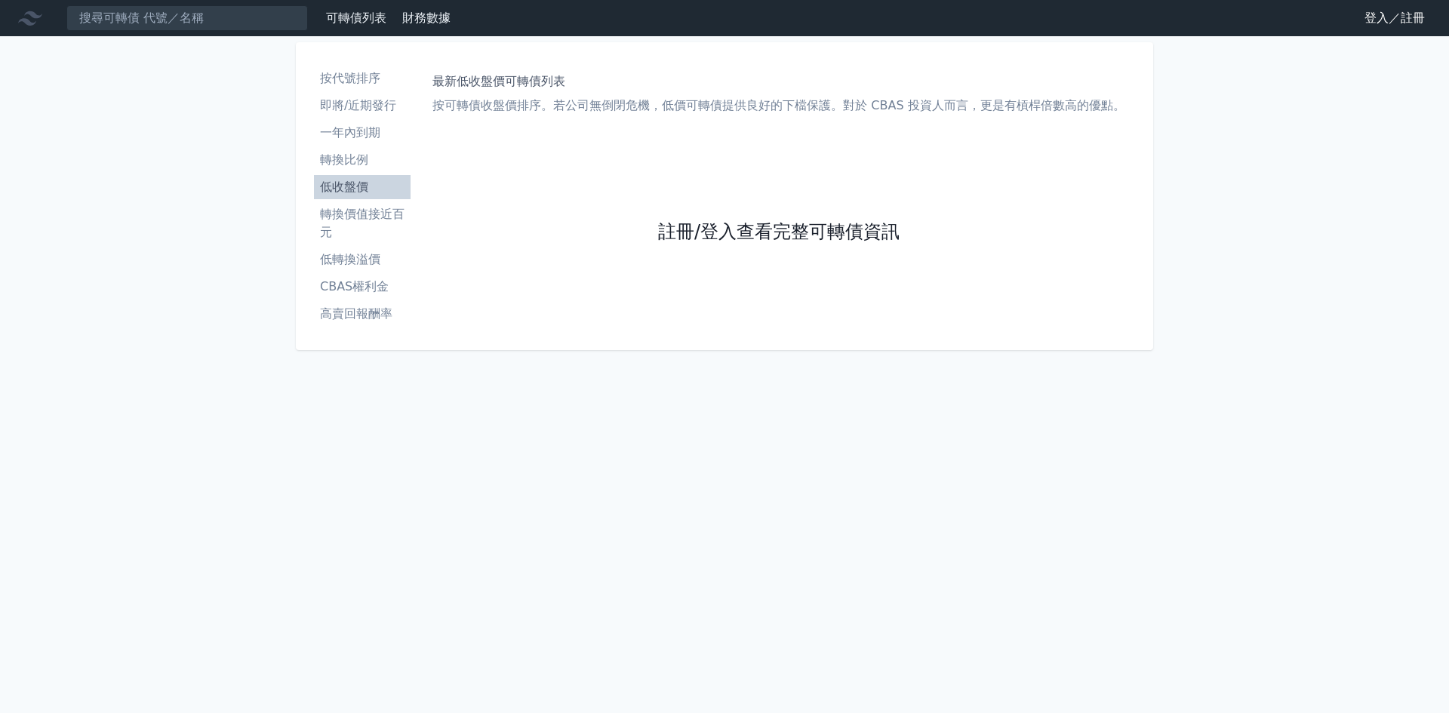
click at [830, 241] on link "註冊/登入查看完整可轉債資訊" at bounding box center [778, 232] width 241 height 24
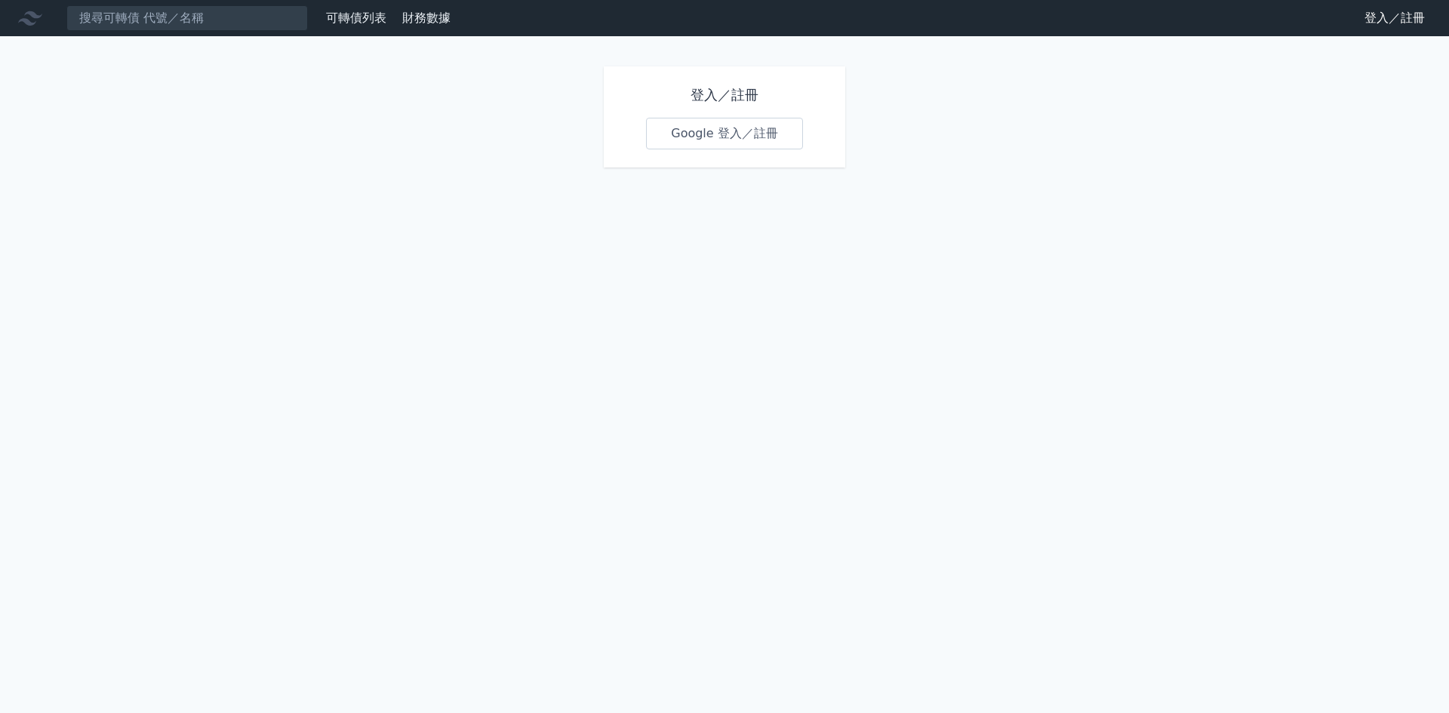
click at [718, 121] on link "Google 登入／註冊" at bounding box center [724, 134] width 157 height 32
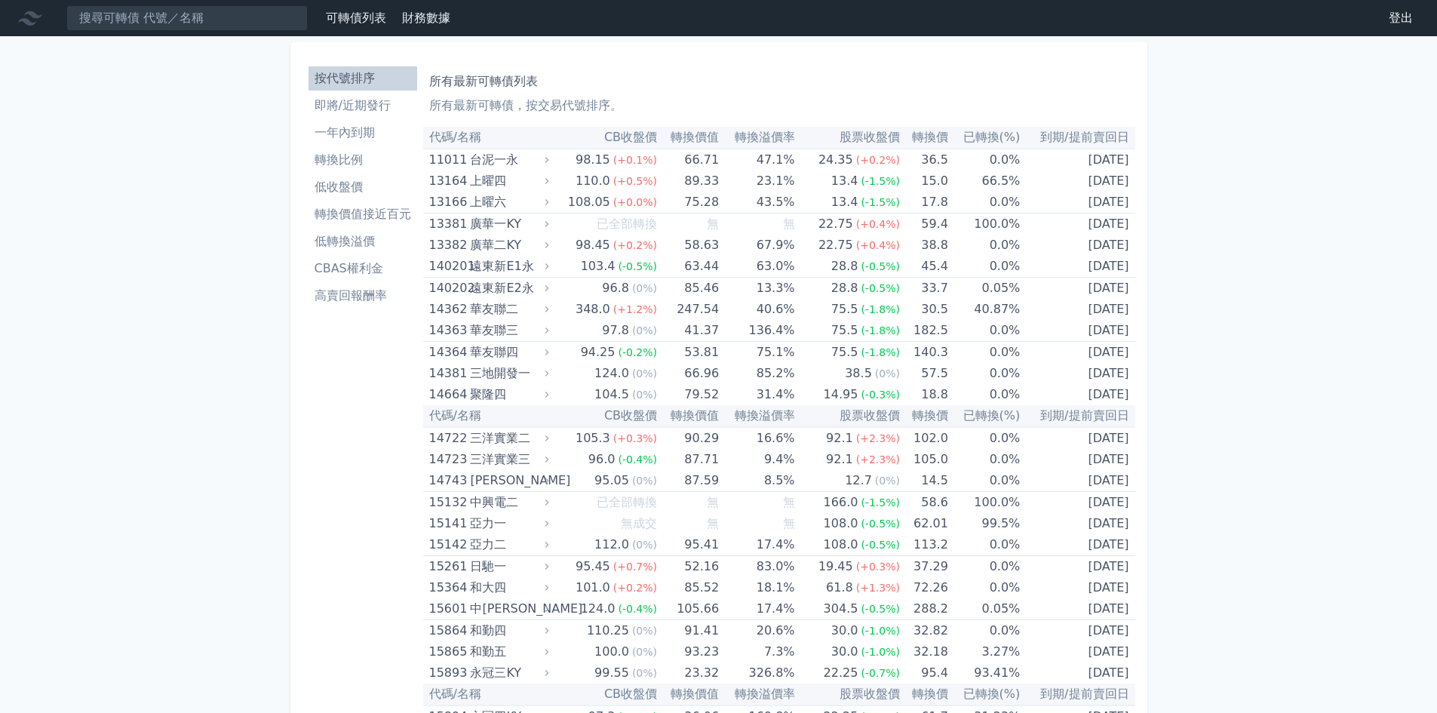
click at [339, 105] on li "即將/近期發行" at bounding box center [363, 106] width 109 height 18
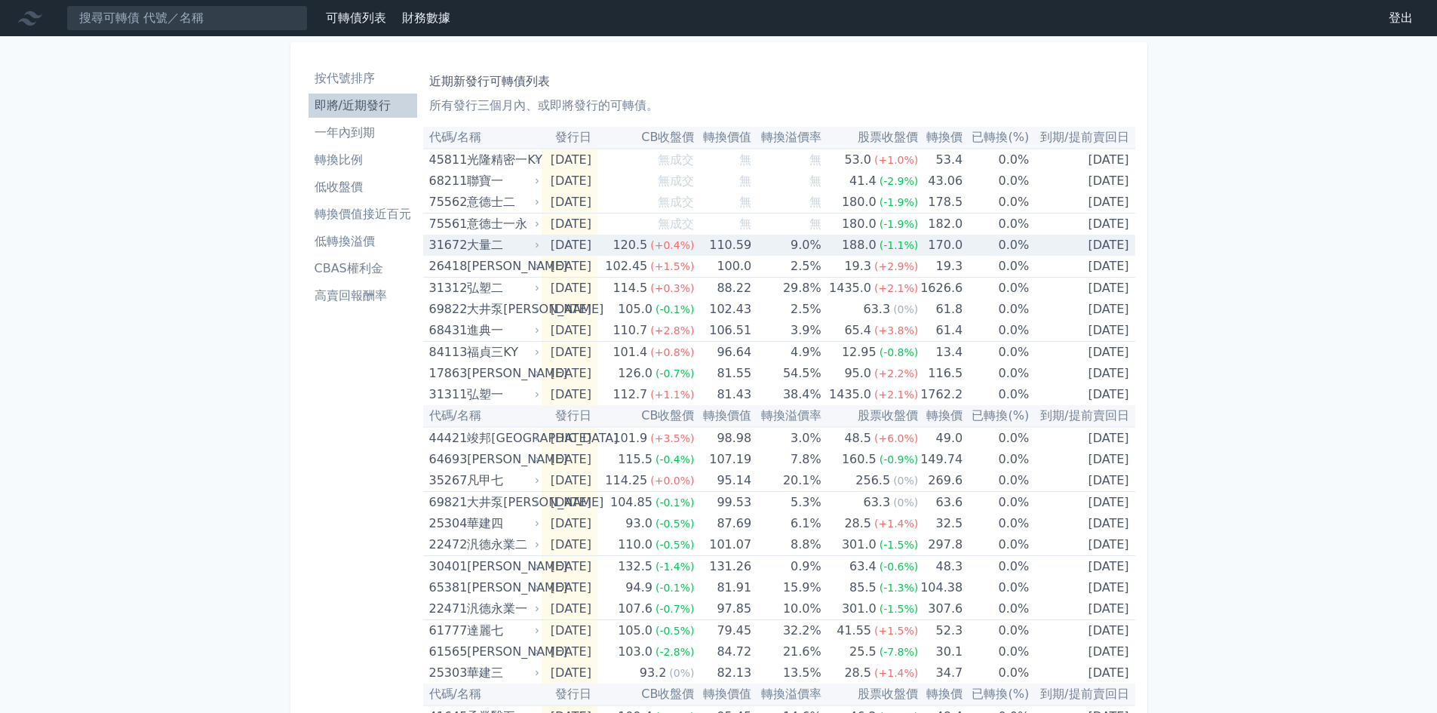
click at [505, 242] on div "大量二" at bounding box center [501, 245] width 69 height 21
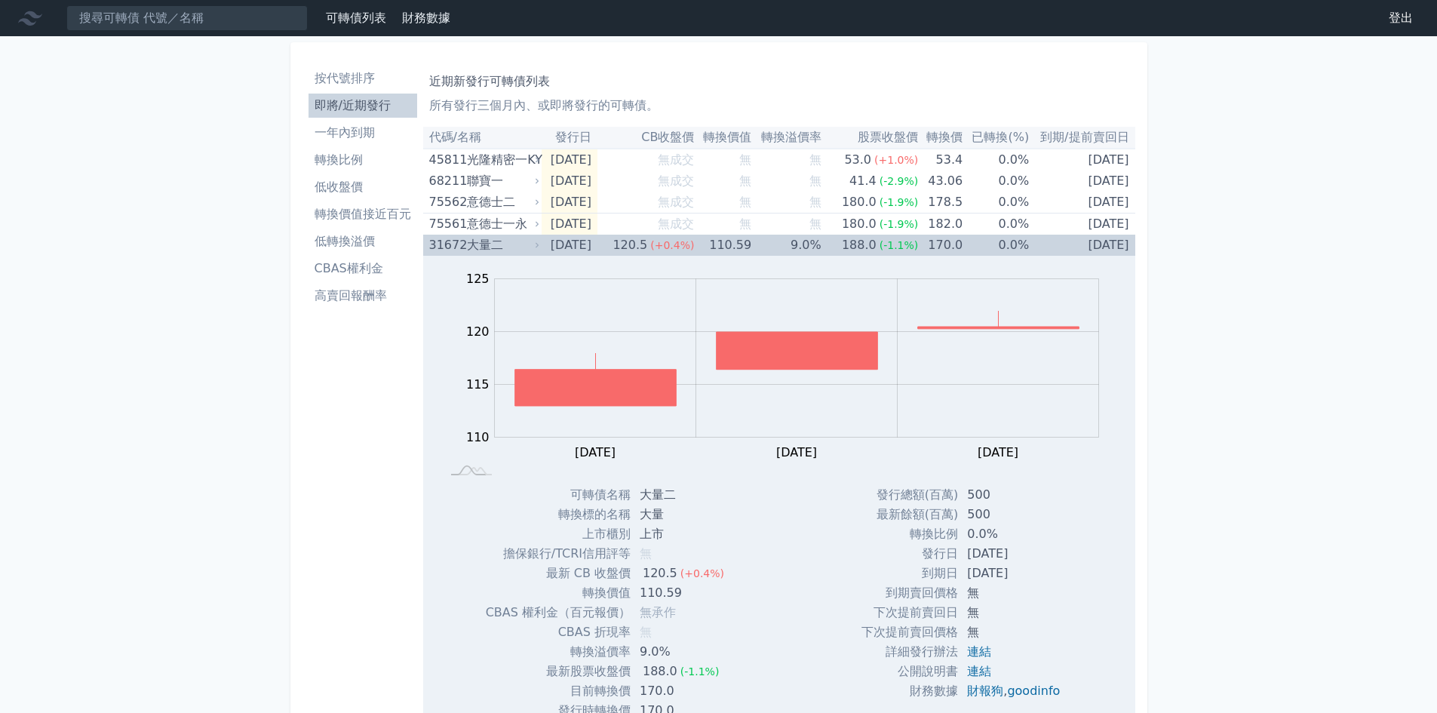
click at [505, 242] on div "大量二" at bounding box center [501, 245] width 69 height 21
